Goal: Book appointment/travel/reservation

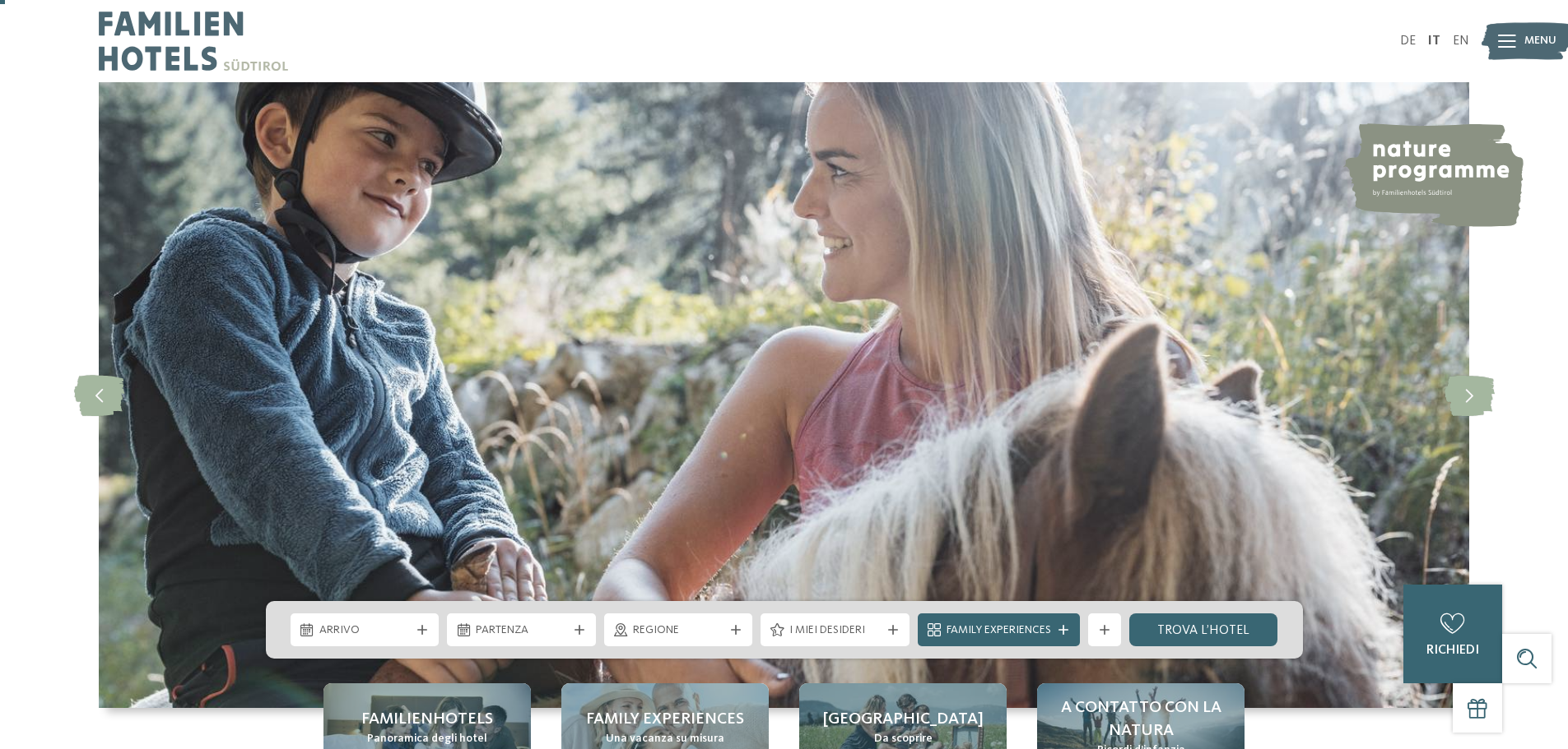
scroll to position [165, 0]
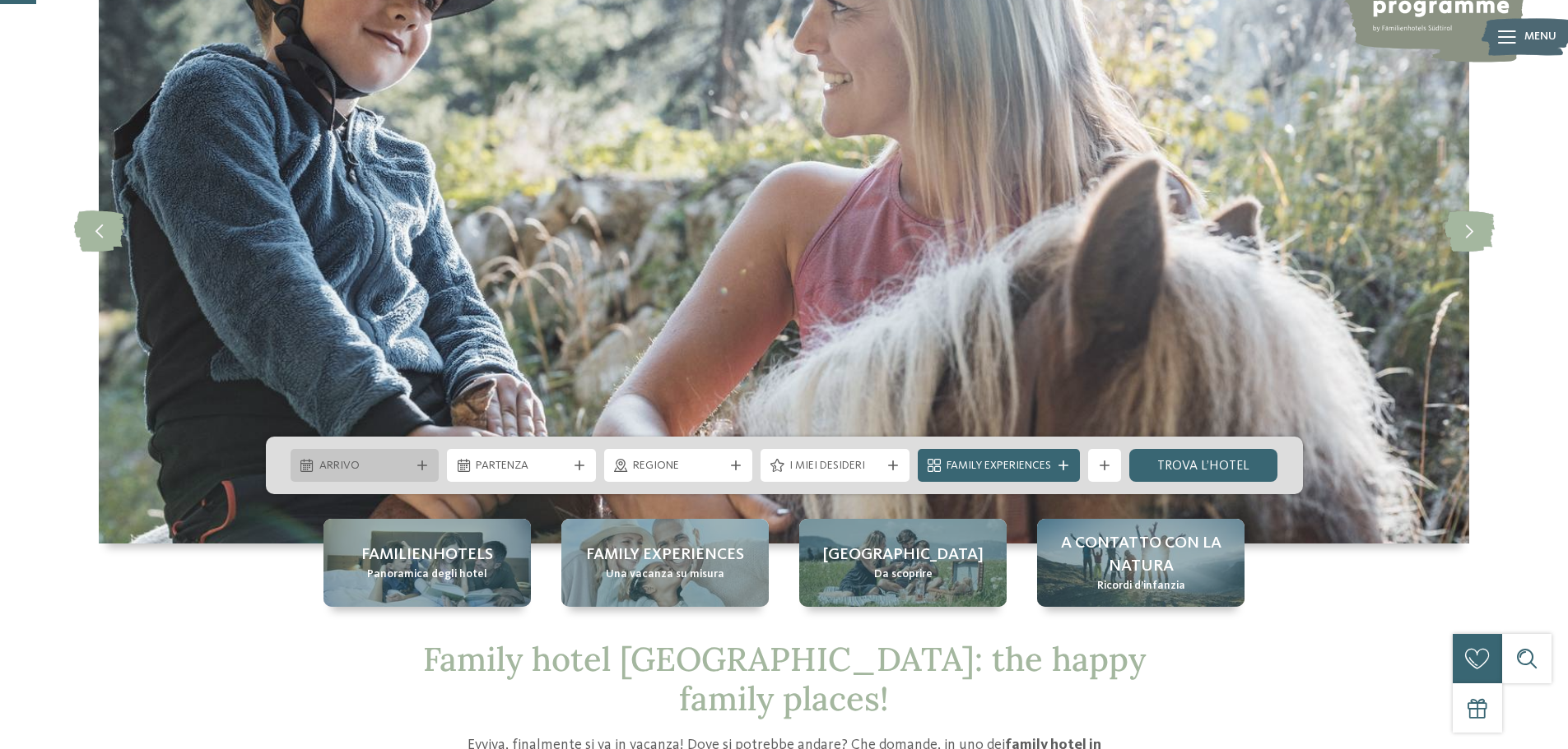
click at [380, 468] on span "Arrivo" at bounding box center [364, 466] width 91 height 17
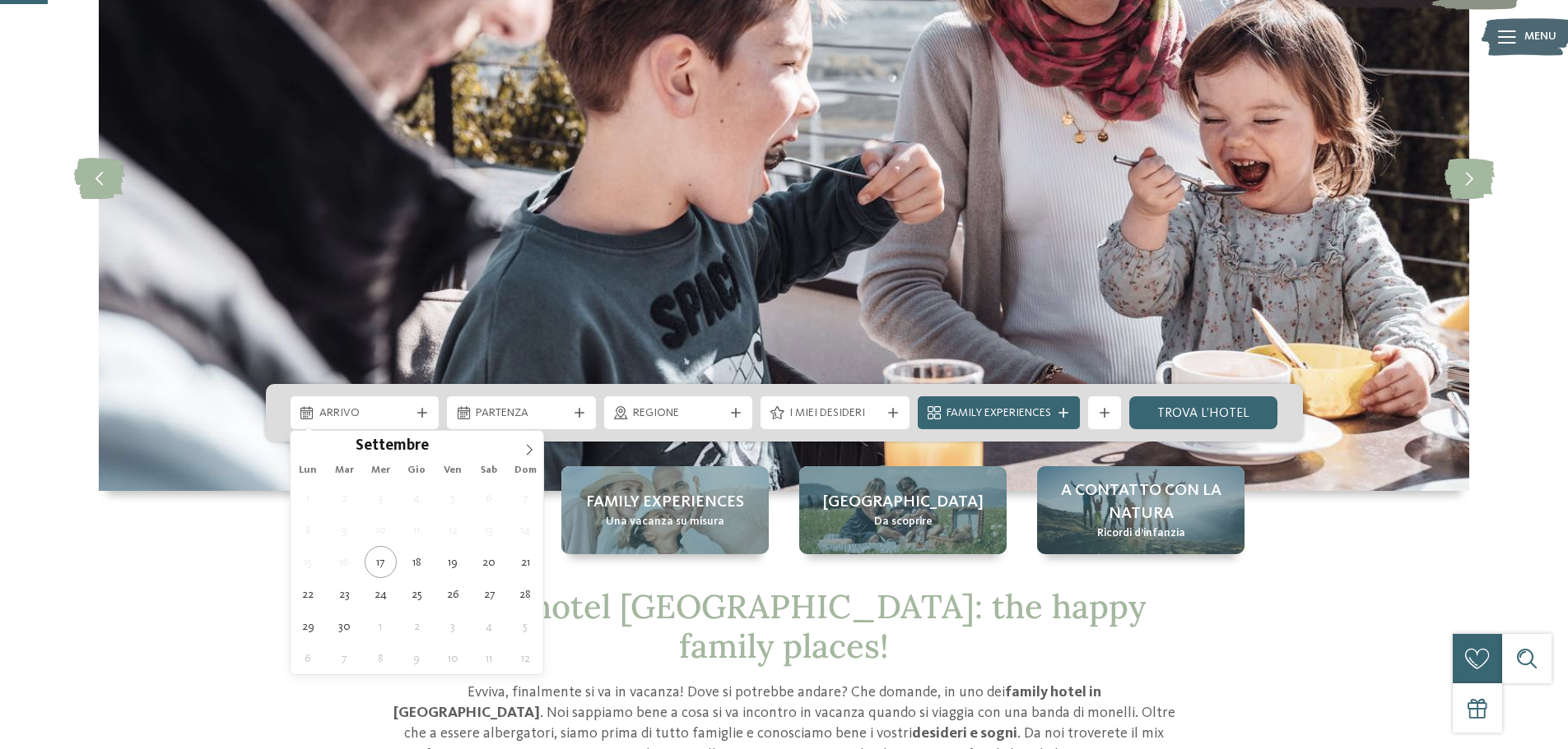
scroll to position [247, 0]
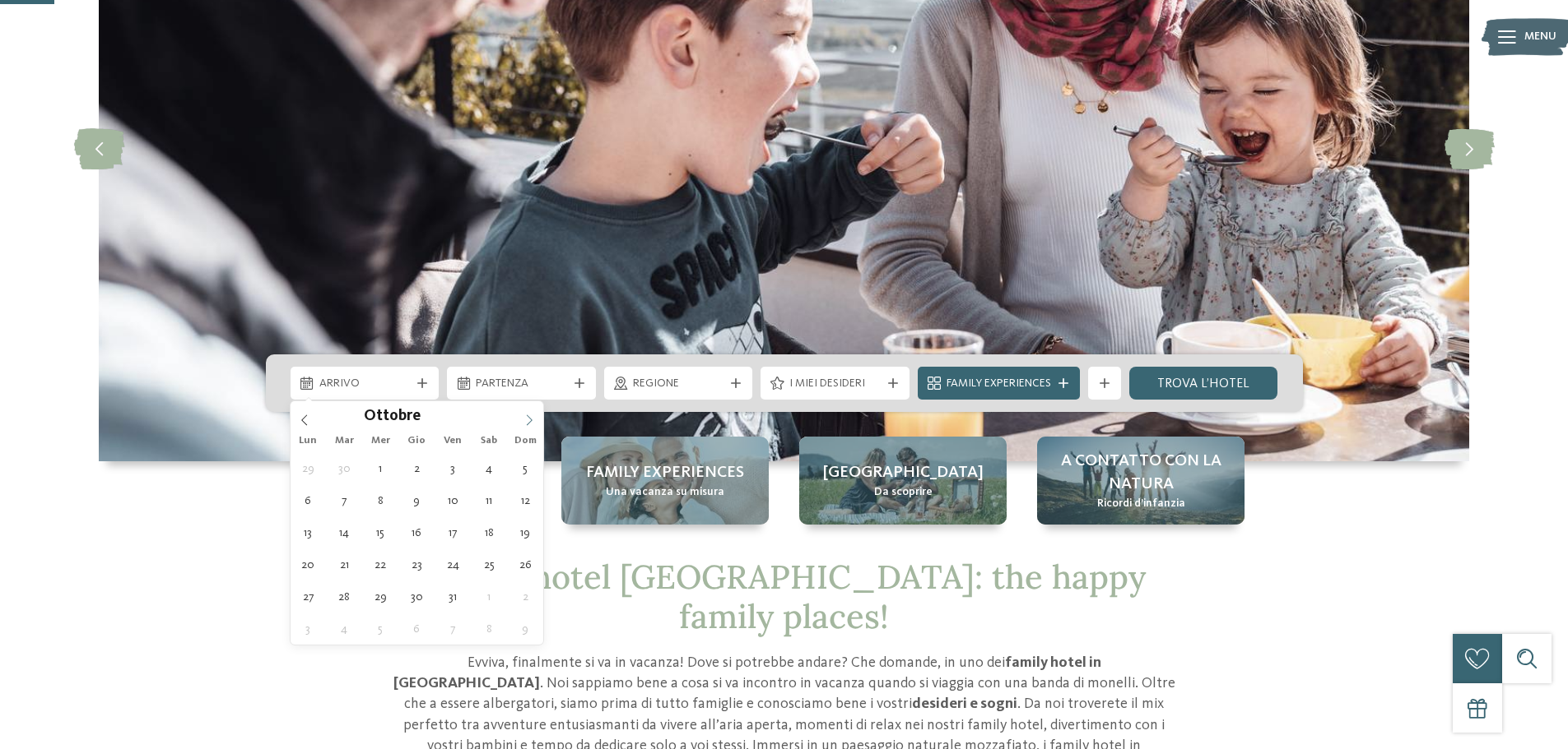
click at [524, 426] on span at bounding box center [529, 415] width 28 height 28
click at [524, 426] on icon at bounding box center [529, 420] width 12 height 12
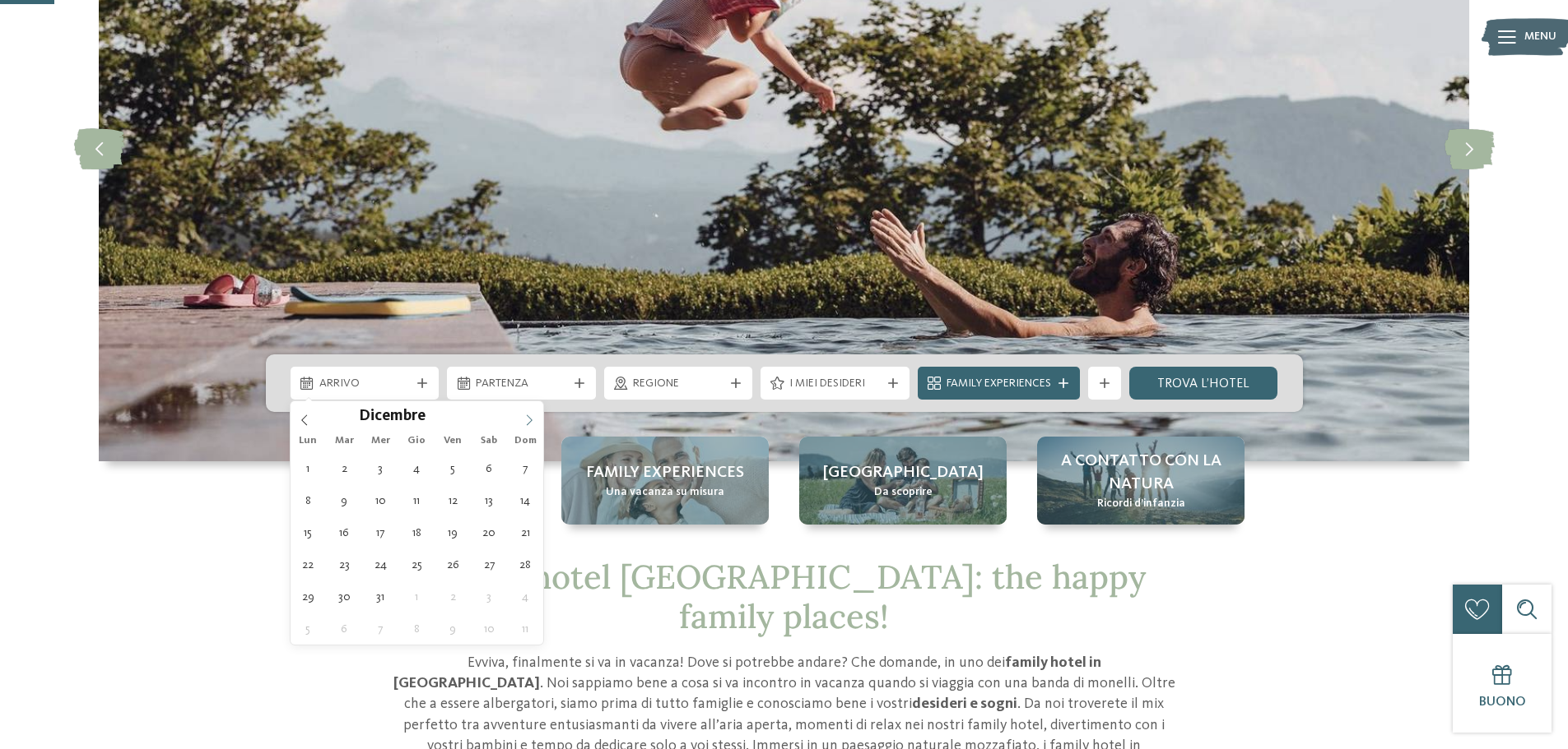
type input "****"
click at [528, 417] on icon at bounding box center [529, 420] width 12 height 12
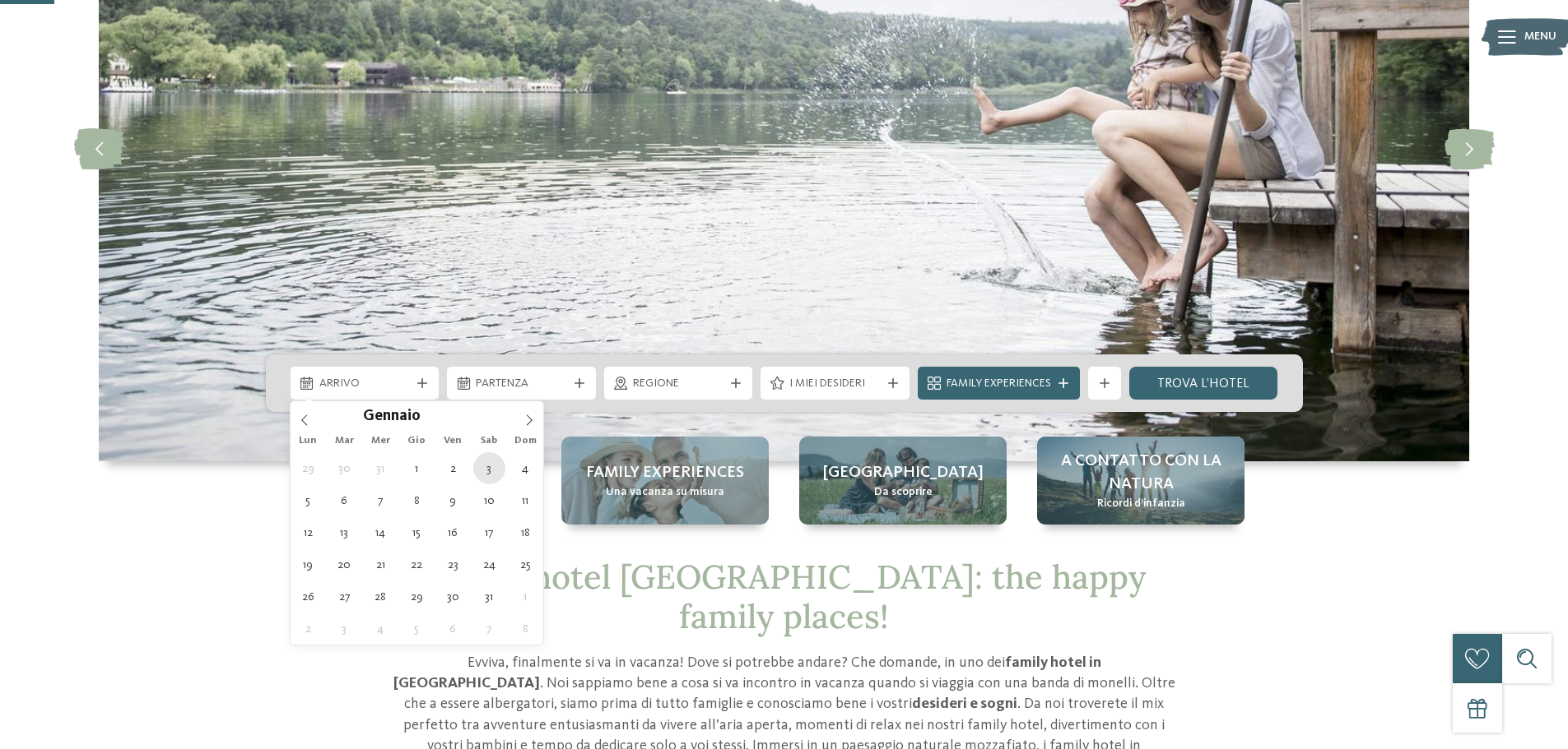
type div "[DATE]"
type input "****"
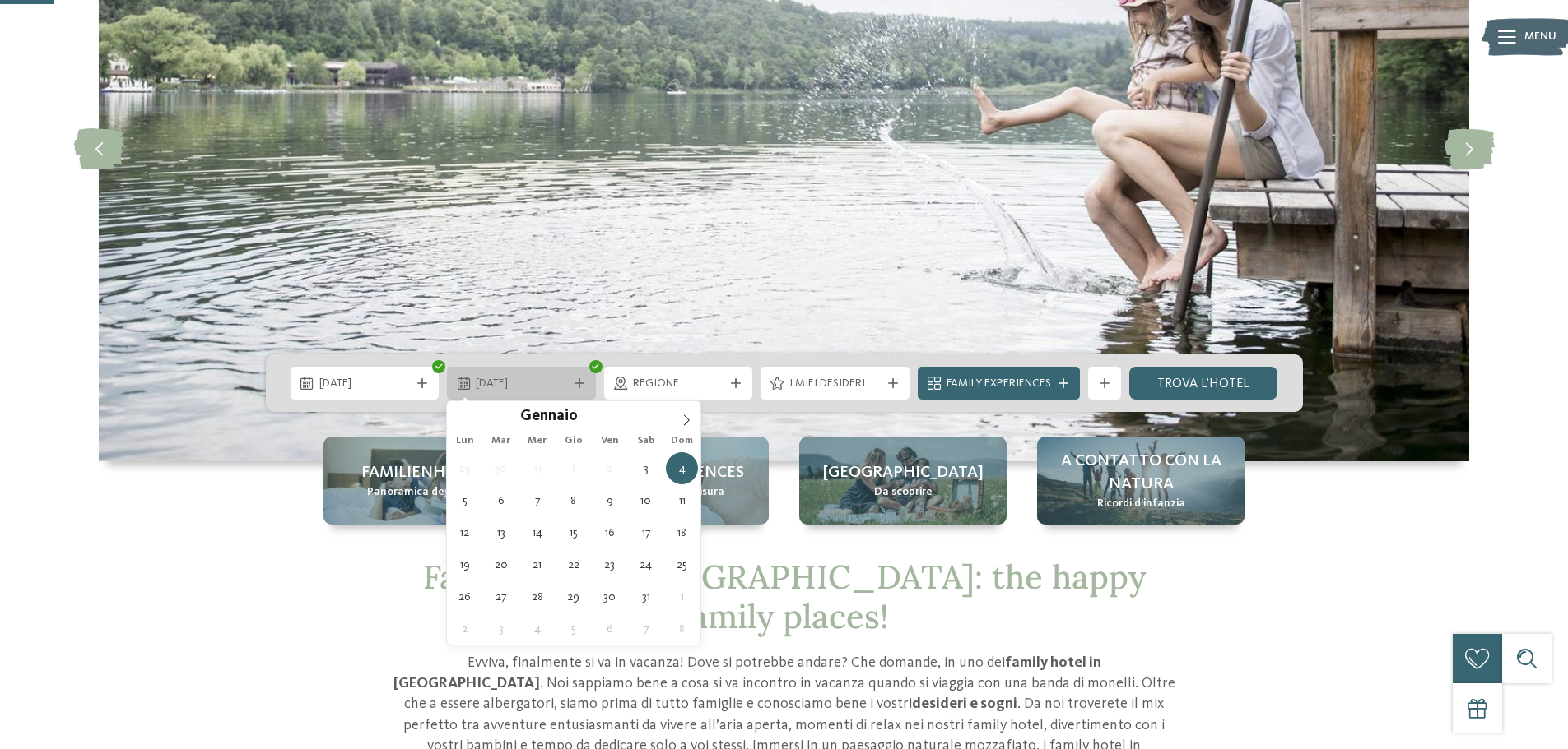
click at [549, 389] on span "04.01.2026" at bounding box center [521, 384] width 91 height 17
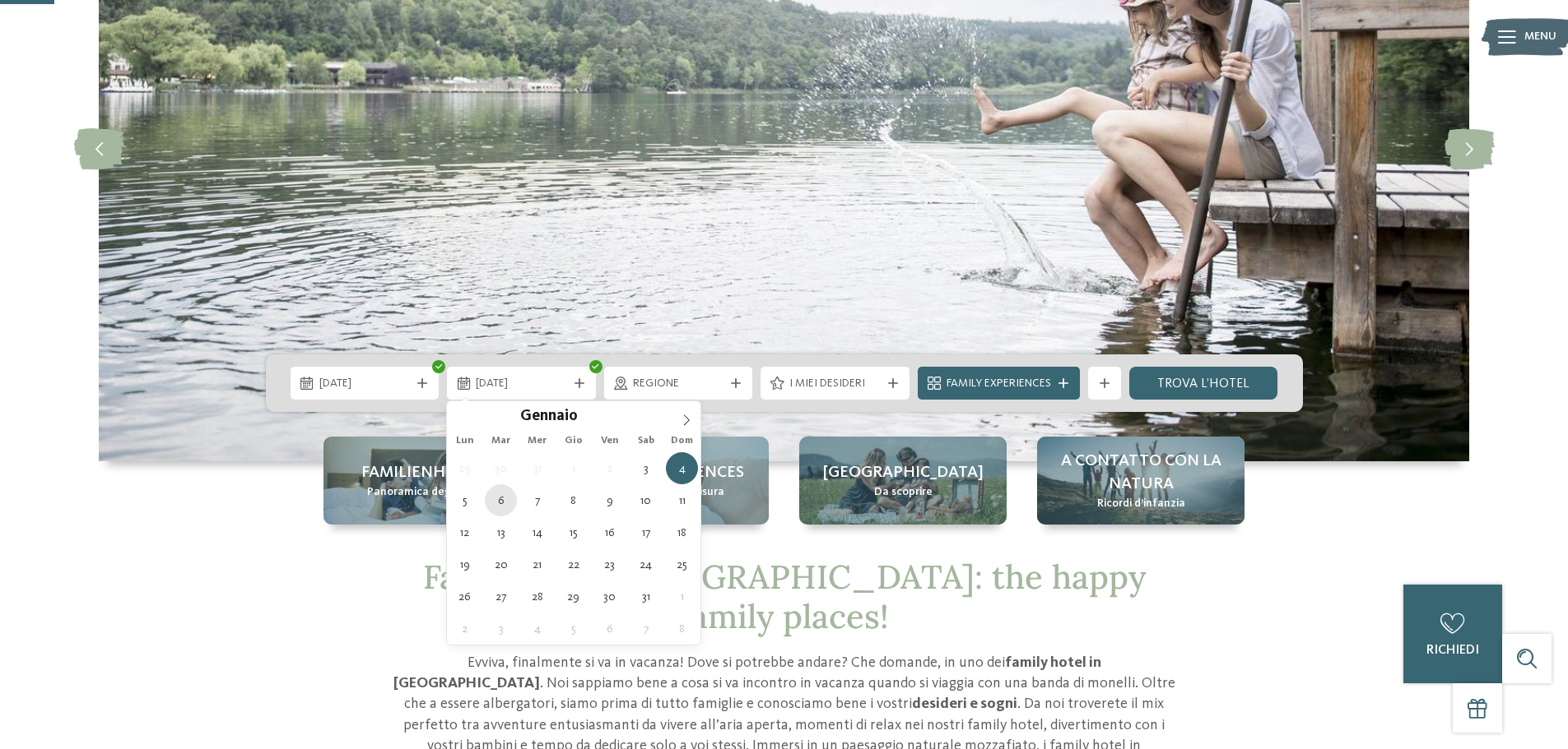
type div "[DATE]"
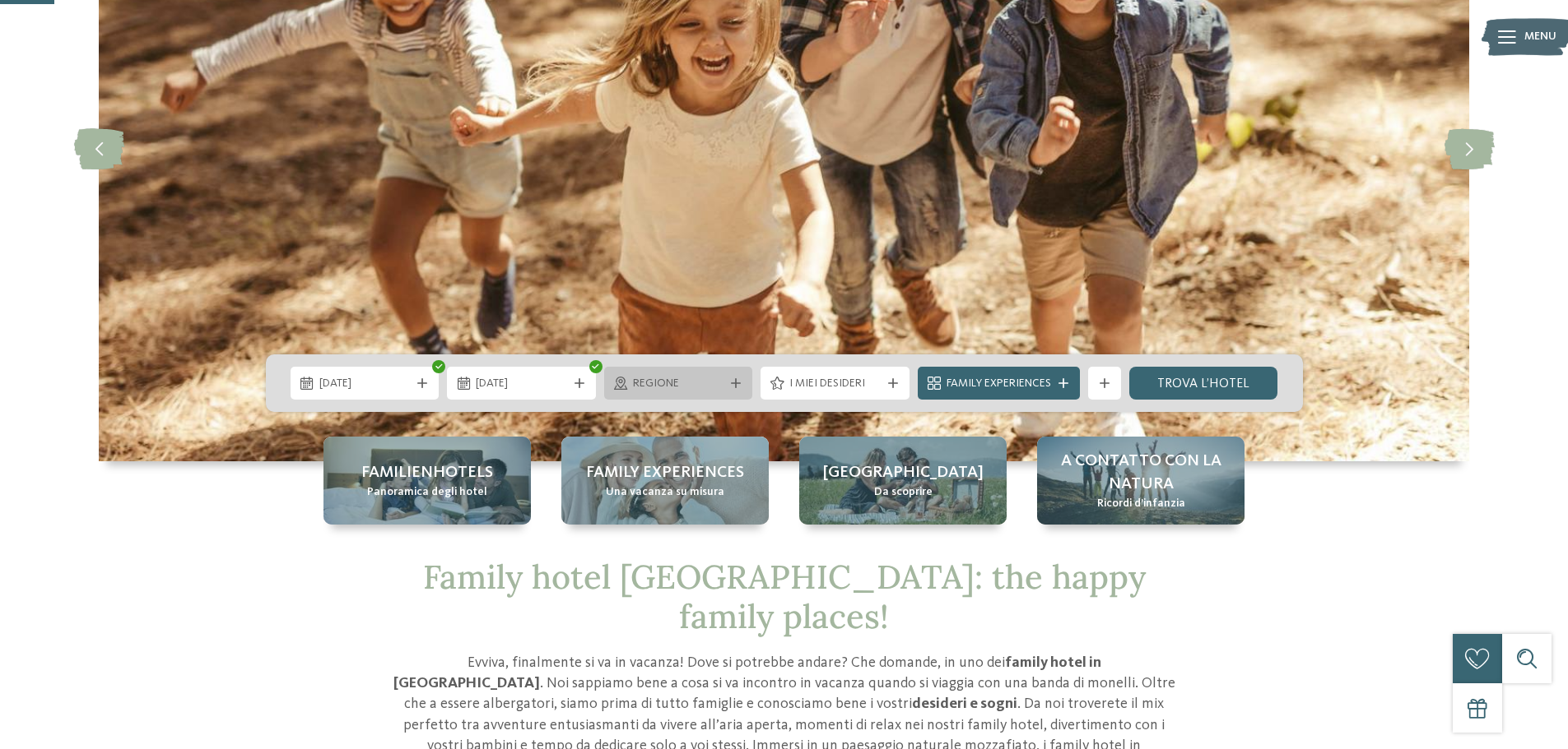
click at [693, 375] on div "Regione" at bounding box center [678, 383] width 100 height 18
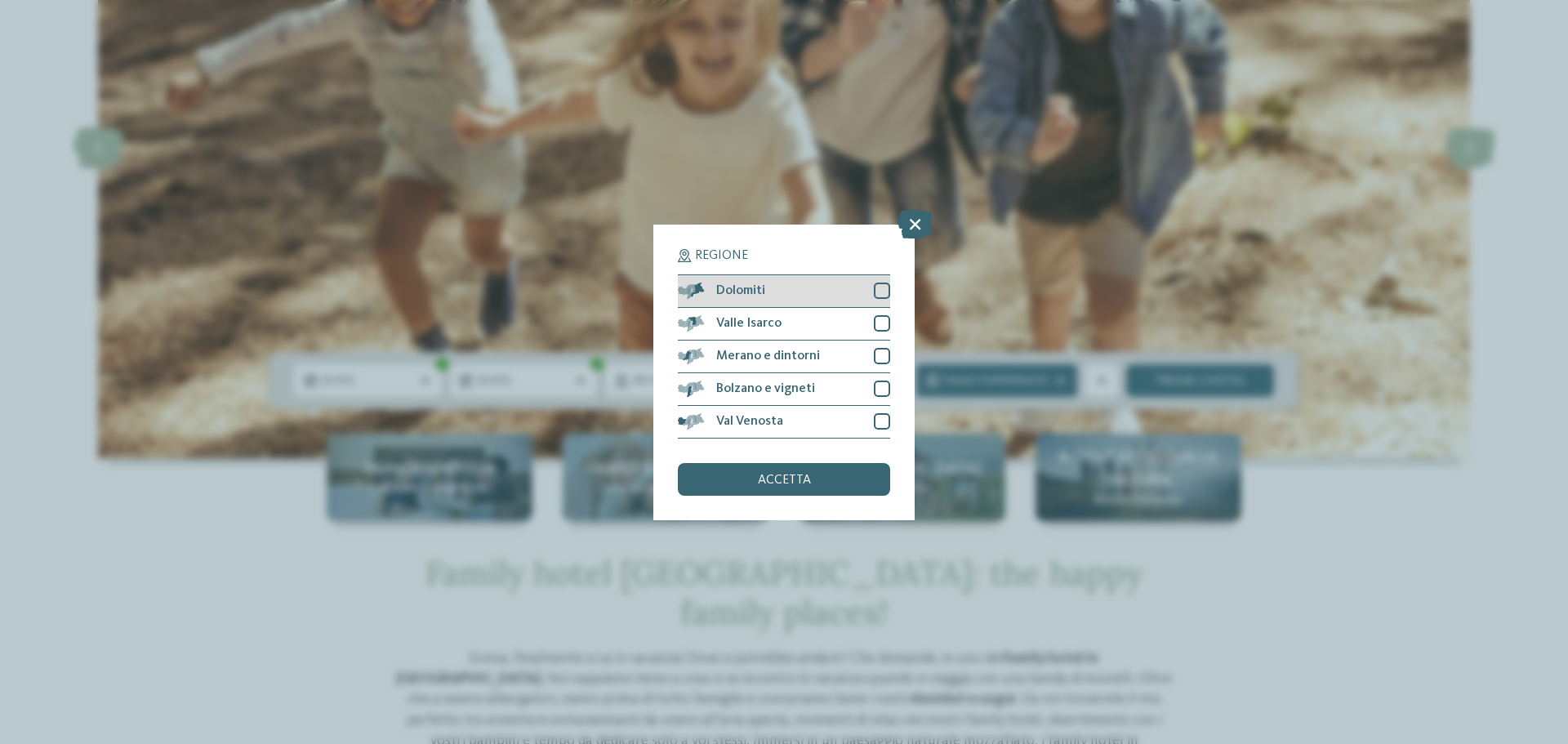
click at [742, 297] on div "Dolomiti" at bounding box center [784, 292] width 212 height 33
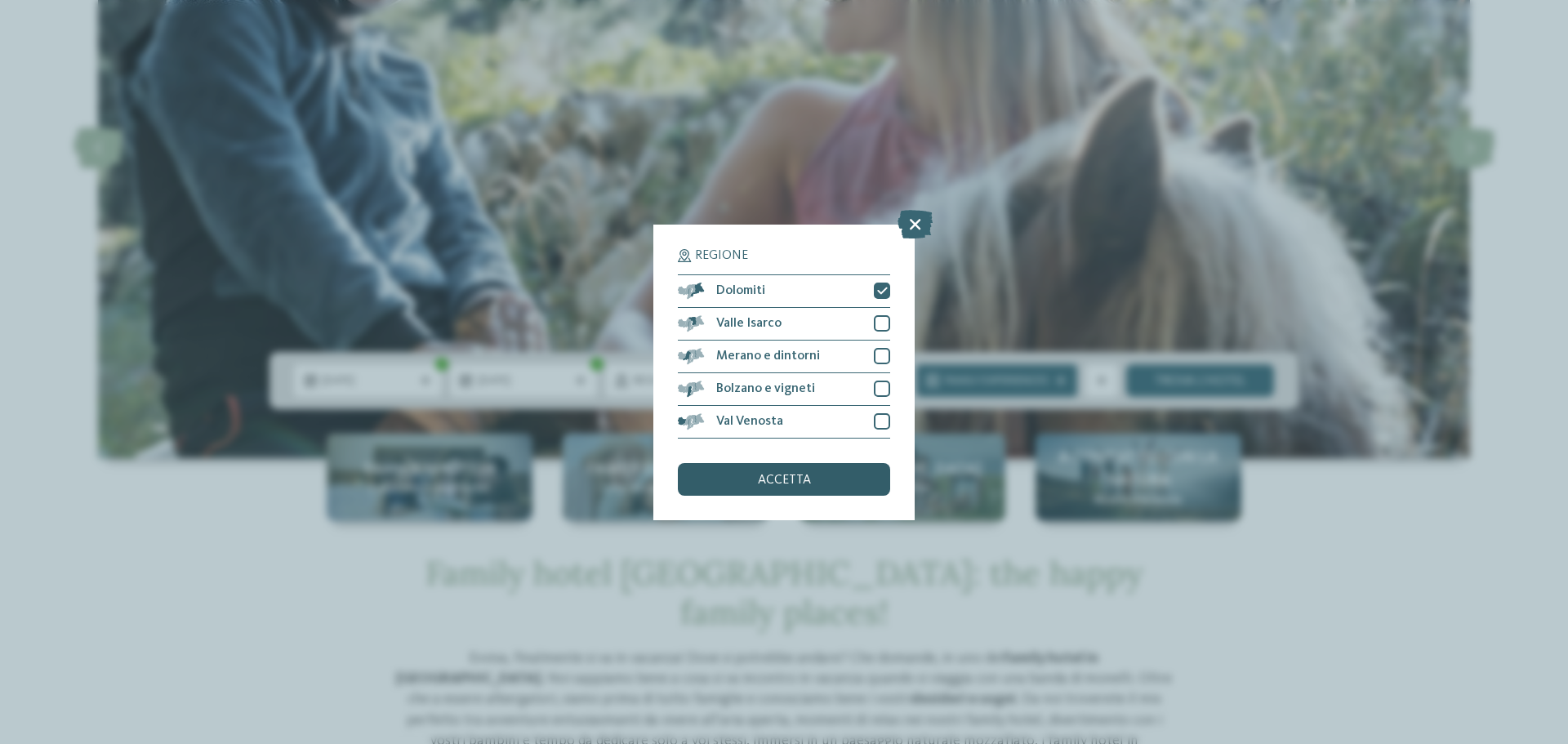
click at [831, 487] on div "accetta" at bounding box center [784, 480] width 212 height 33
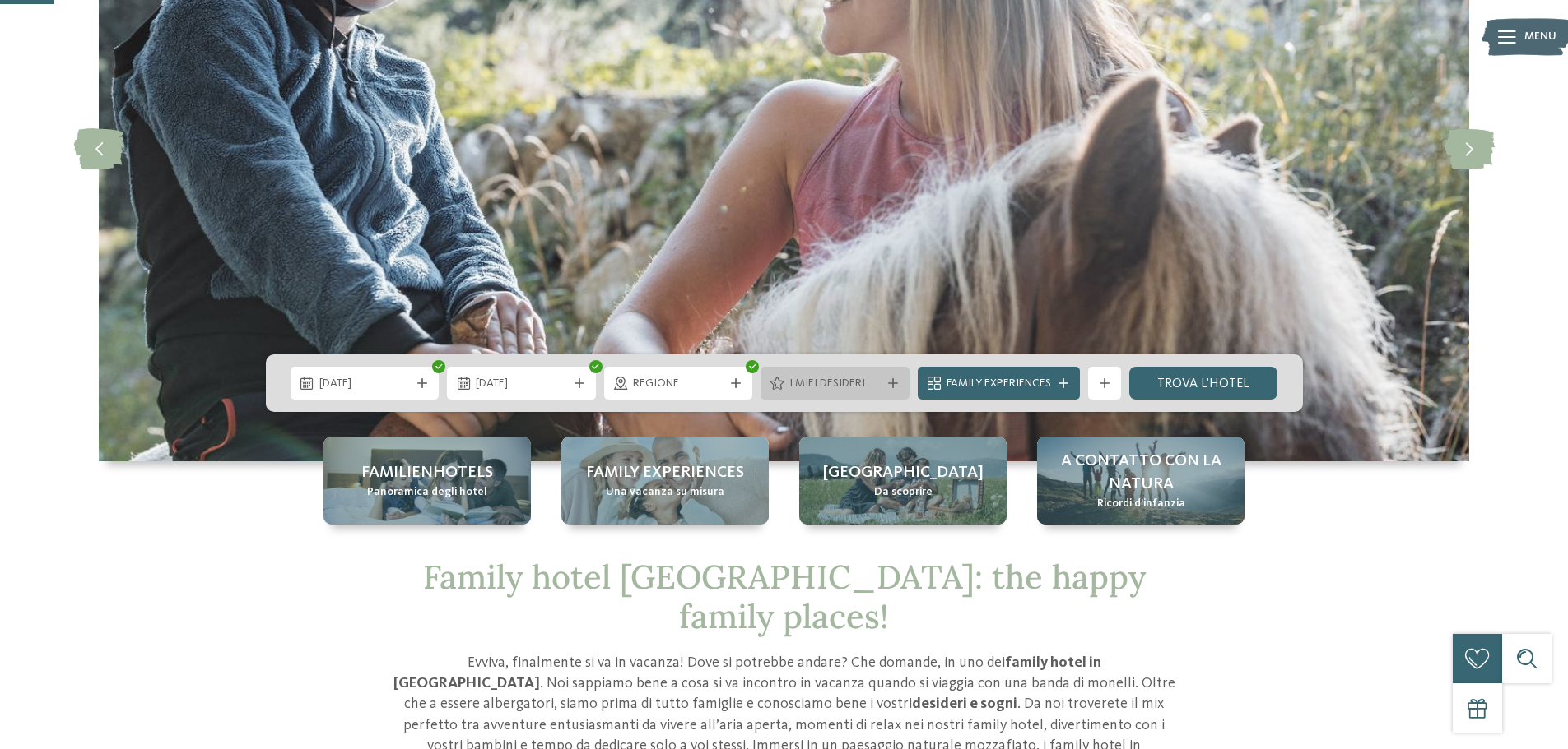
click at [871, 392] on span "I miei desideri" at bounding box center [834, 384] width 91 height 17
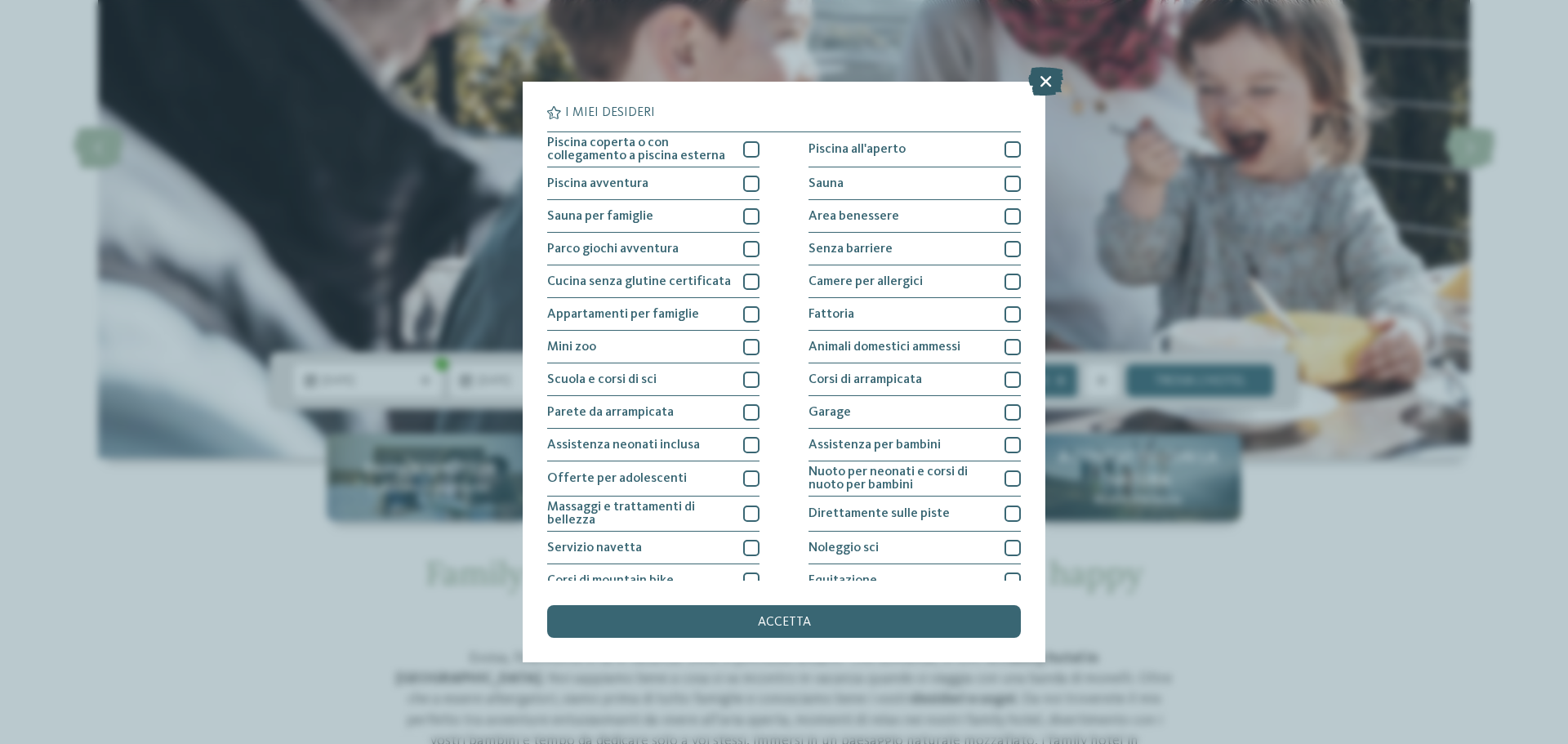
click at [1056, 81] on icon at bounding box center [1046, 81] width 35 height 28
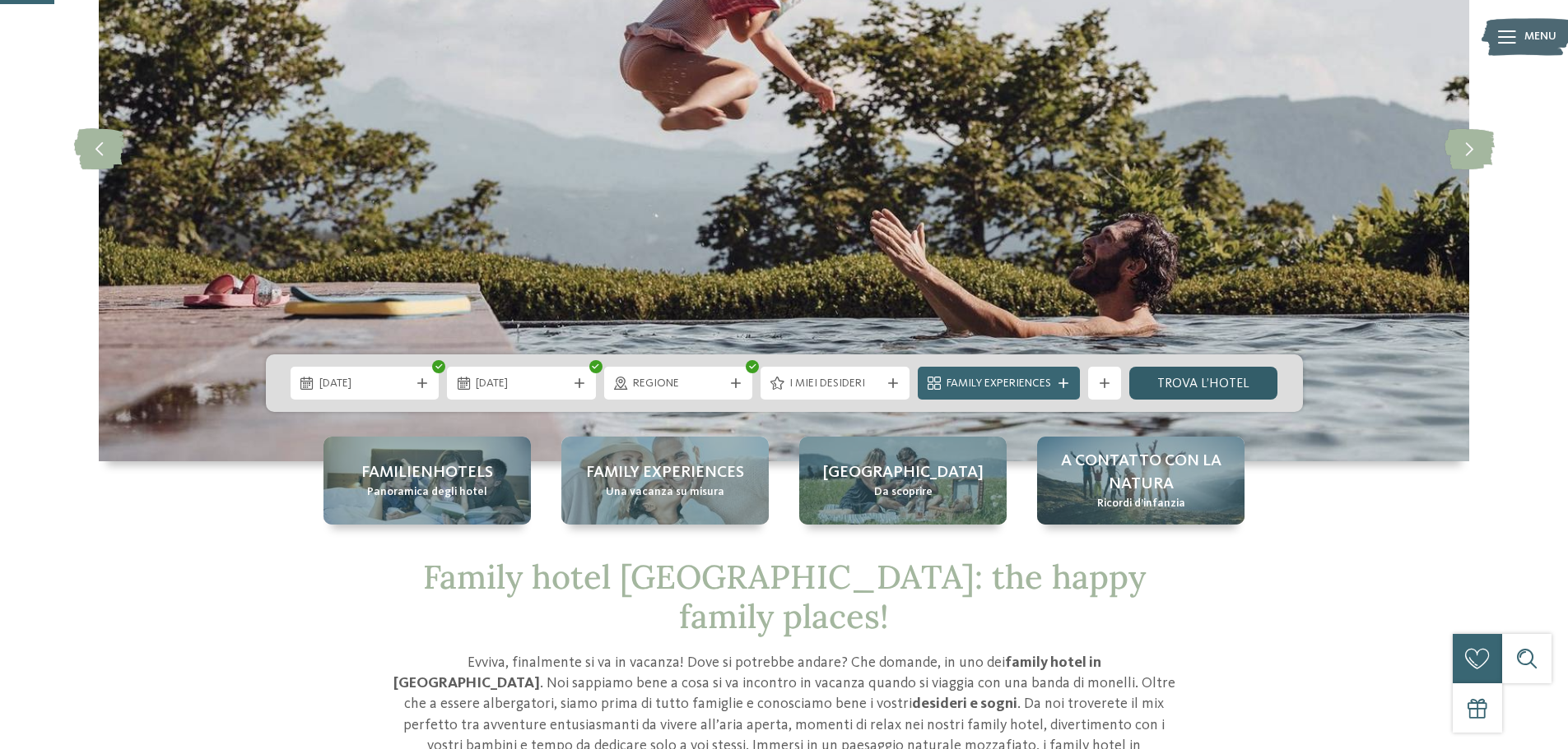
click at [1213, 384] on link "trova l’hotel" at bounding box center [1204, 383] width 149 height 33
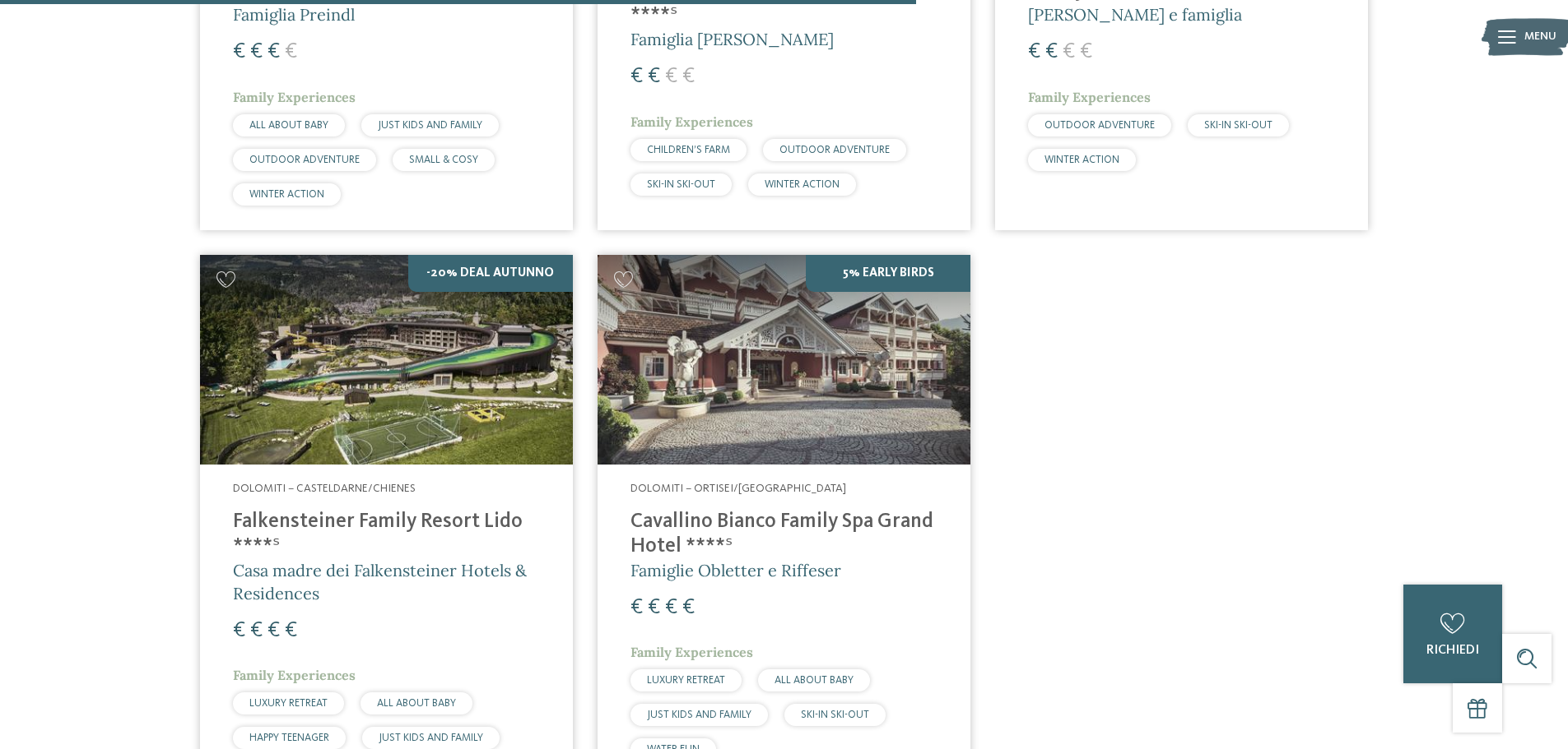
scroll to position [1280, 0]
